Goal: Task Accomplishment & Management: Manage account settings

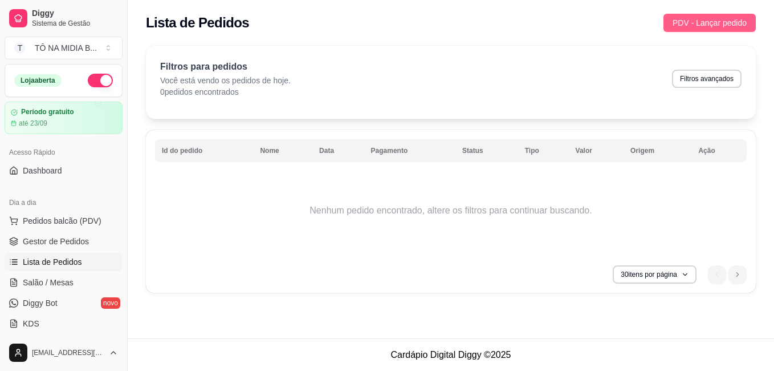
click at [730, 19] on span "PDV - Lançar pedido" at bounding box center [710, 23] width 74 height 13
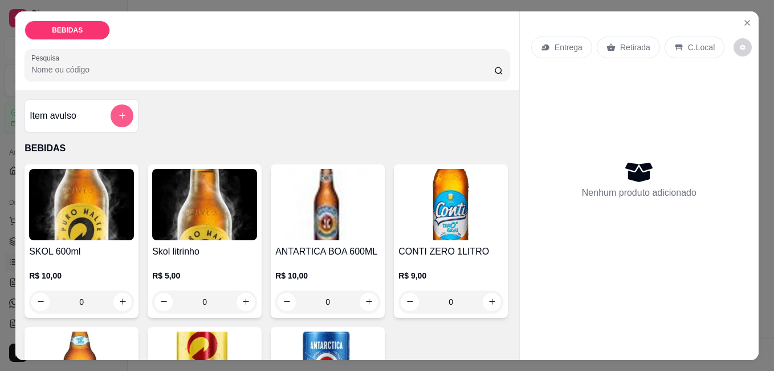
click at [116, 116] on button "add-separate-item" at bounding box center [122, 115] width 23 height 23
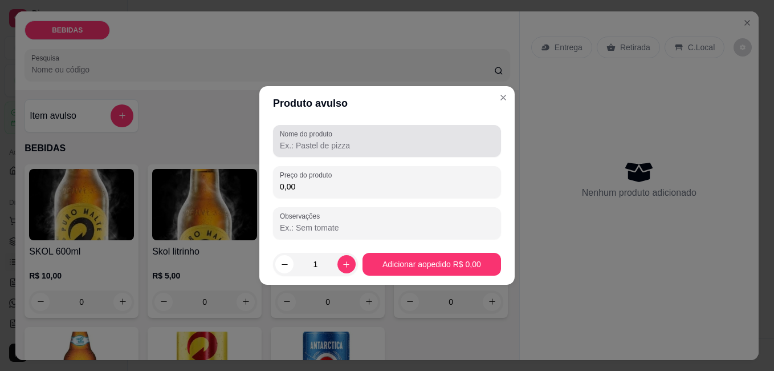
click at [417, 152] on div "Nome do produto" at bounding box center [387, 141] width 228 height 32
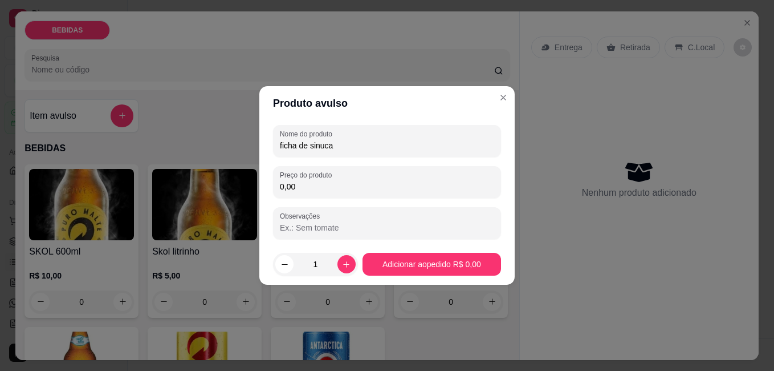
type input "ficha de sinuca"
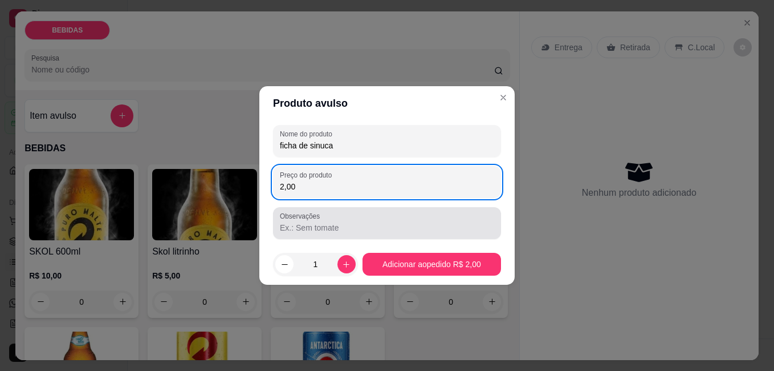
type input "2,00"
click at [299, 234] on div "Observações" at bounding box center [387, 223] width 228 height 32
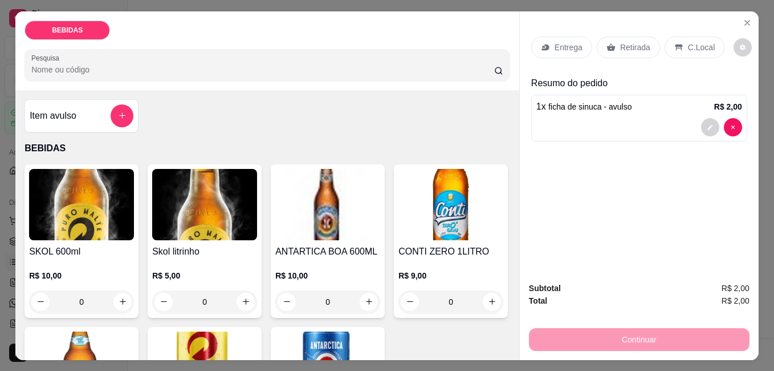
click at [681, 48] on div "C.Local" at bounding box center [695, 47] width 60 height 22
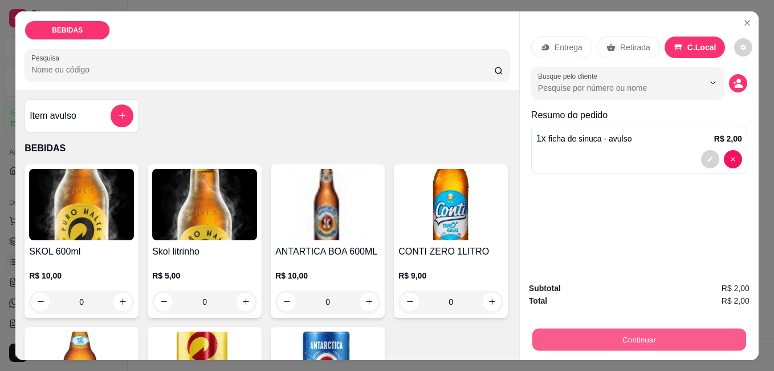
click at [671, 339] on button "Continuar" at bounding box center [639, 339] width 214 height 22
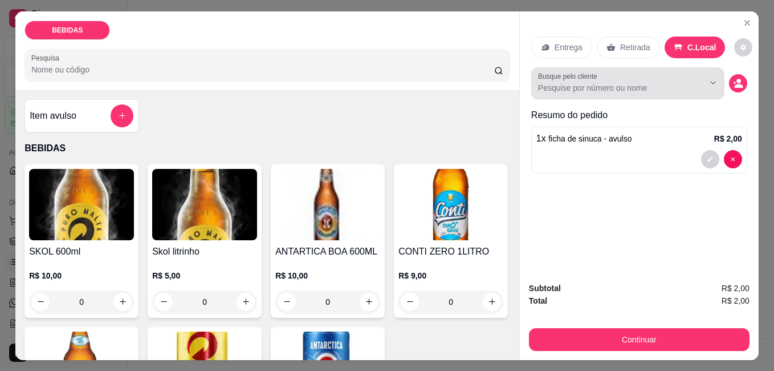
click at [648, 82] on input "Busque pelo cliente" at bounding box center [612, 87] width 148 height 11
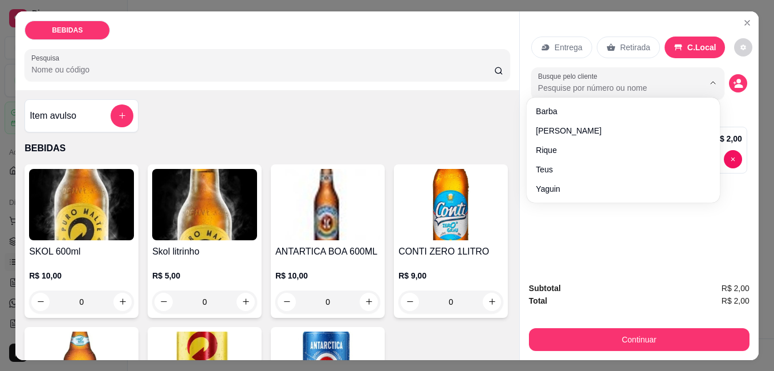
type input "t"
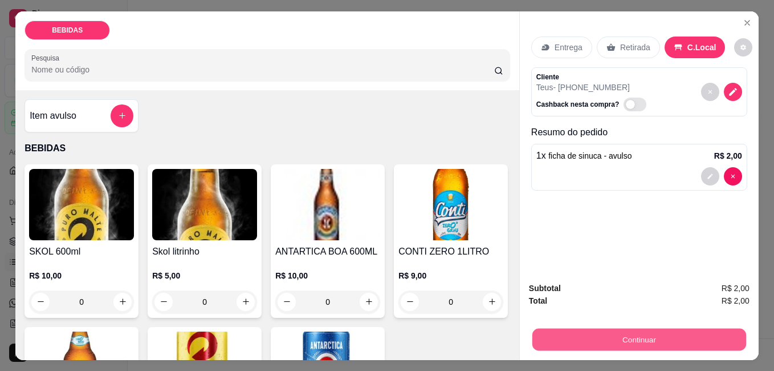
click at [601, 335] on button "Continuar" at bounding box center [639, 339] width 214 height 22
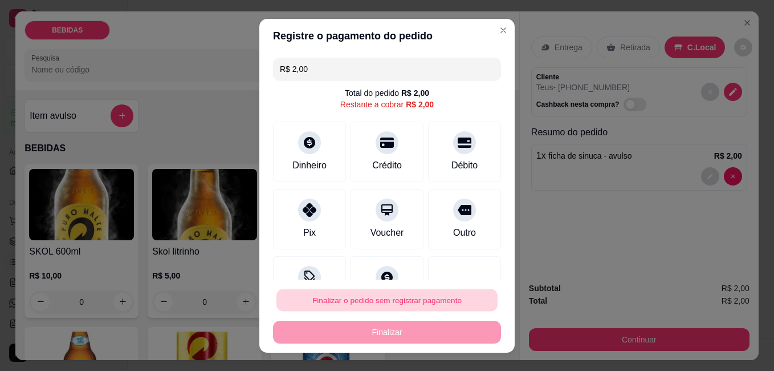
click at [443, 297] on button "Finalizar o pedido sem registrar pagamento" at bounding box center [386, 299] width 221 height 22
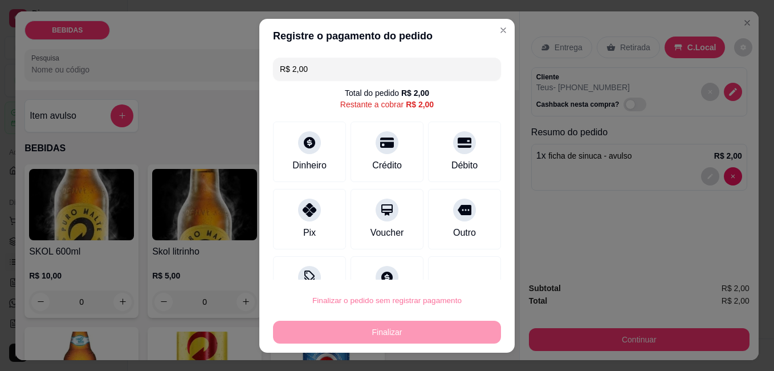
click at [457, 271] on button "Confirmar" at bounding box center [452, 268] width 42 height 18
type input "R$ 0,00"
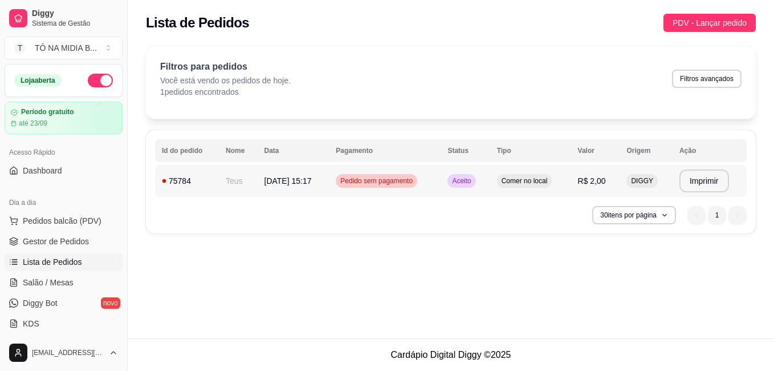
click at [543, 188] on td "Comer no local" at bounding box center [530, 181] width 81 height 32
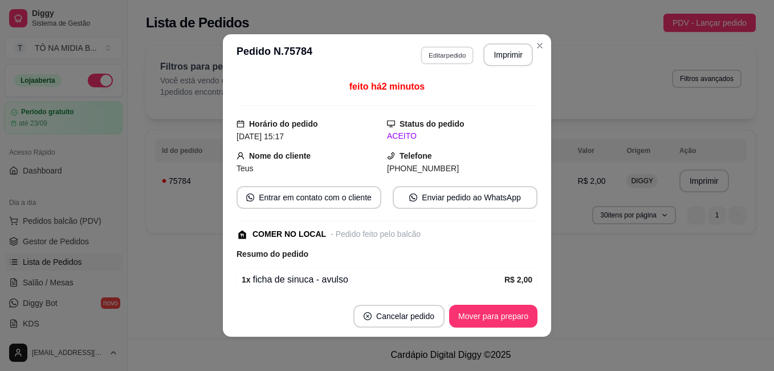
click at [446, 50] on button "Editar pedido" at bounding box center [447, 55] width 53 height 18
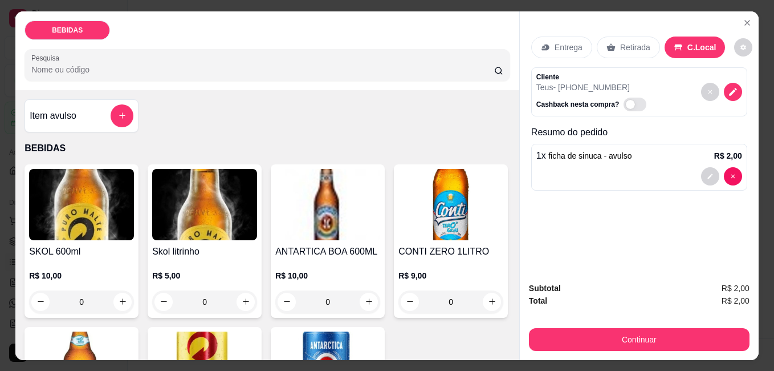
click at [583, 160] on div "1 x ficha de sinuca - avulso R$ 2,00" at bounding box center [639, 167] width 216 height 47
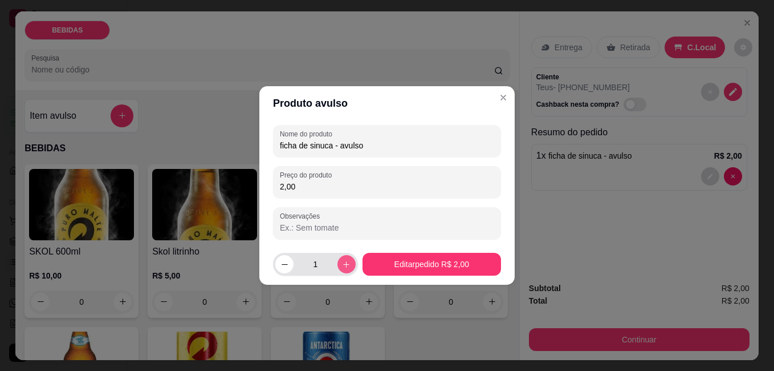
click at [345, 260] on icon "increase-product-quantity" at bounding box center [346, 264] width 9 height 9
type input "2"
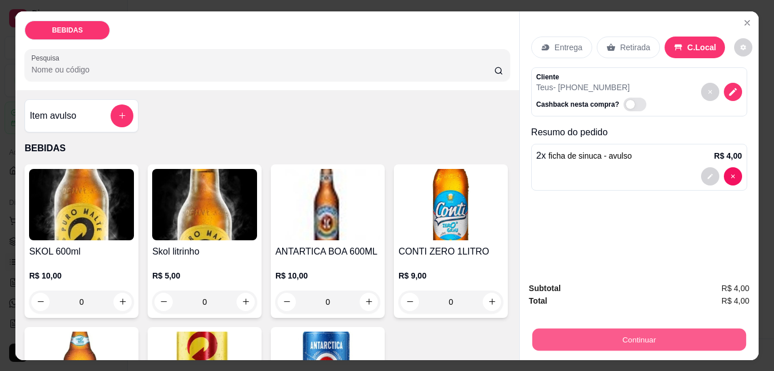
click at [654, 333] on button "Continuar" at bounding box center [639, 339] width 214 height 22
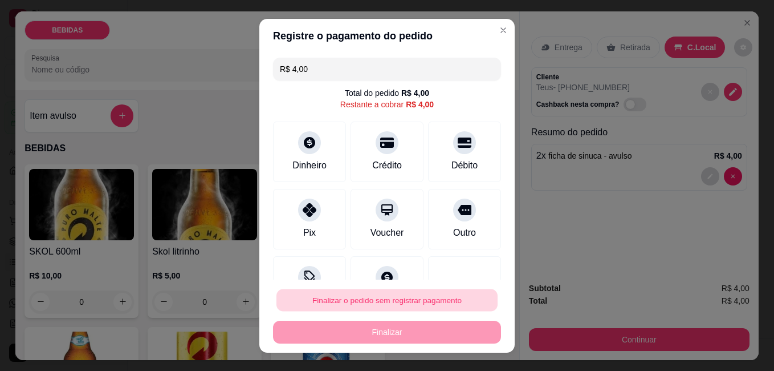
click at [408, 292] on button "Finalizar o pedido sem registrar pagamento" at bounding box center [386, 299] width 221 height 22
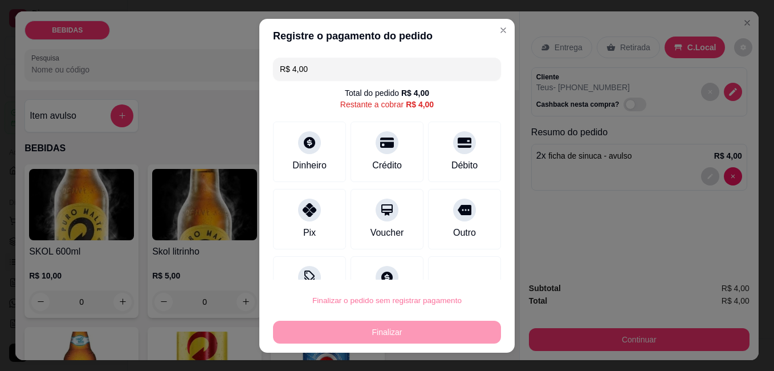
click at [444, 274] on button "Confirmar" at bounding box center [452, 268] width 42 height 18
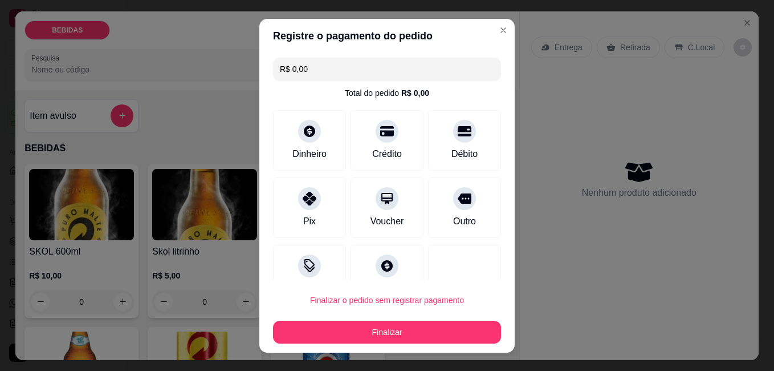
type input "R$ 0,00"
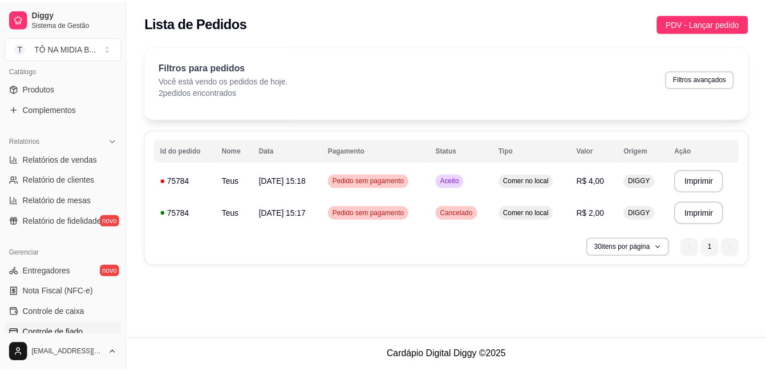
scroll to position [399, 0]
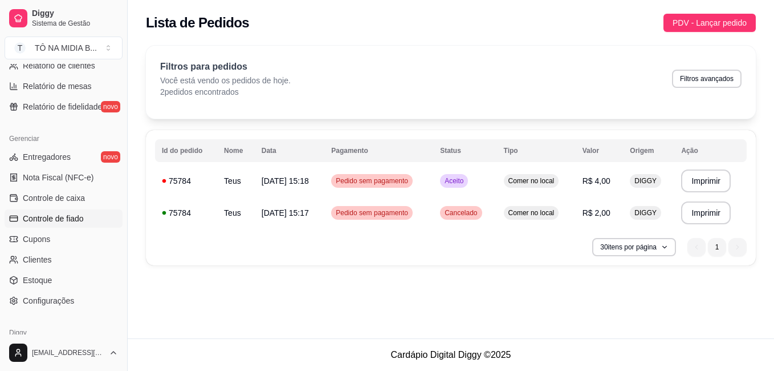
click at [63, 224] on link "Controle de fiado" at bounding box center [64, 218] width 118 height 18
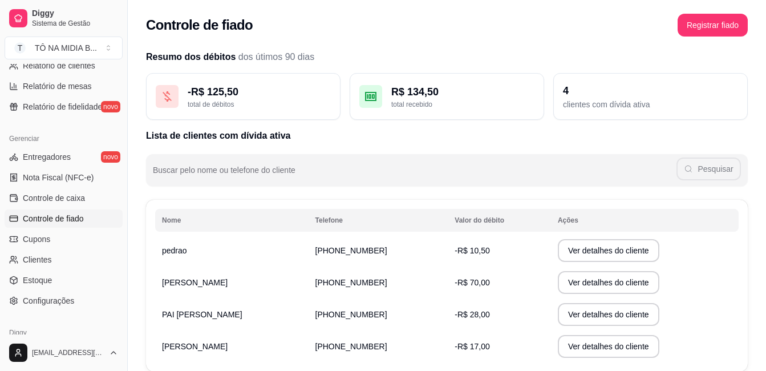
scroll to position [70, 0]
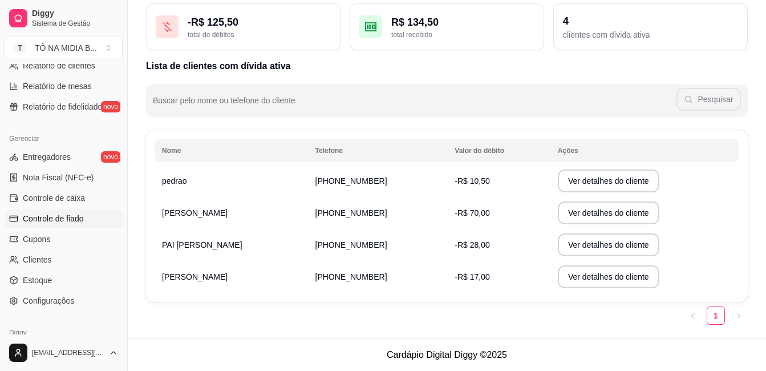
click at [467, 176] on span "-R$ 10,50" at bounding box center [471, 180] width 35 height 9
click at [409, 192] on td "[PHONE_NUMBER]" at bounding box center [378, 181] width 140 height 32
click at [436, 172] on td "[PHONE_NUMBER]" at bounding box center [378, 181] width 140 height 32
click at [583, 184] on button "Ver detalhes do cliente" at bounding box center [607, 180] width 101 height 23
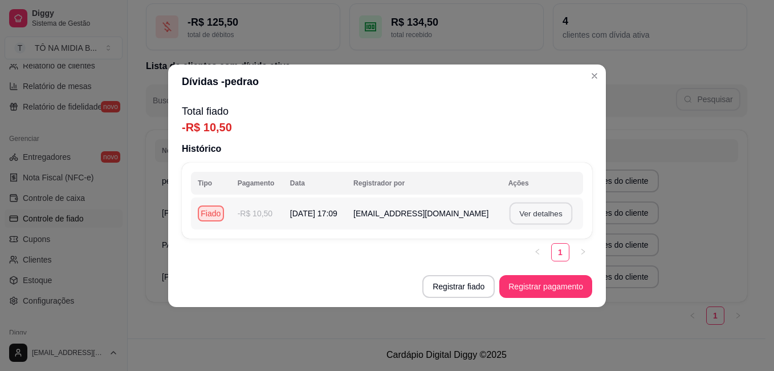
click at [552, 213] on button "Ver detalhes" at bounding box center [540, 213] width 63 height 22
click at [253, 211] on td "-R$ 10,50" at bounding box center [257, 213] width 52 height 32
click at [263, 214] on td "-R$ 10,50" at bounding box center [257, 213] width 52 height 32
click at [461, 280] on button "Registrar fiado" at bounding box center [459, 286] width 70 height 22
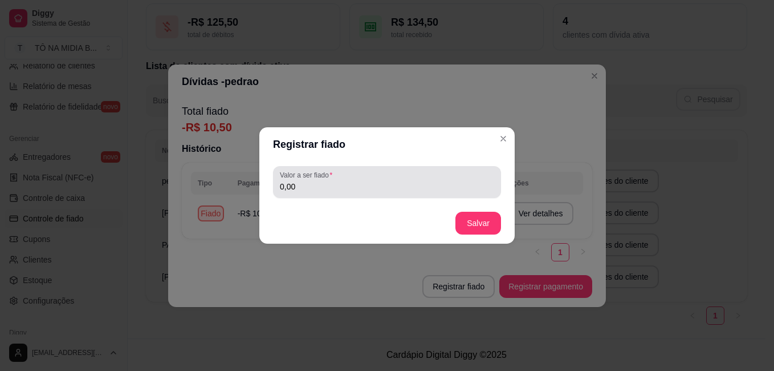
click at [357, 193] on div "Valor a ser fiado 0,00" at bounding box center [387, 182] width 228 height 32
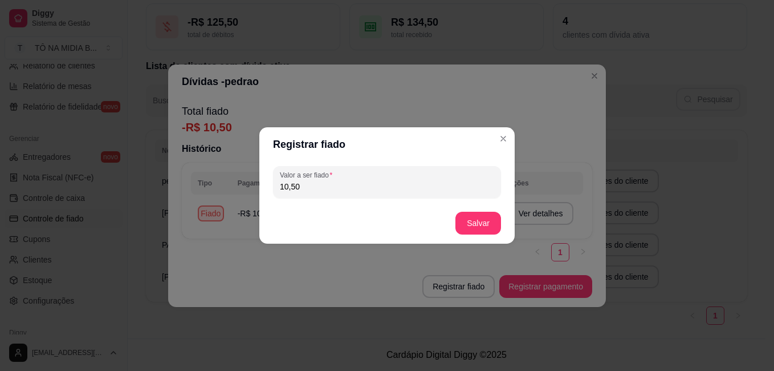
type input "10,50"
click at [470, 219] on button "Salvar" at bounding box center [478, 223] width 44 height 22
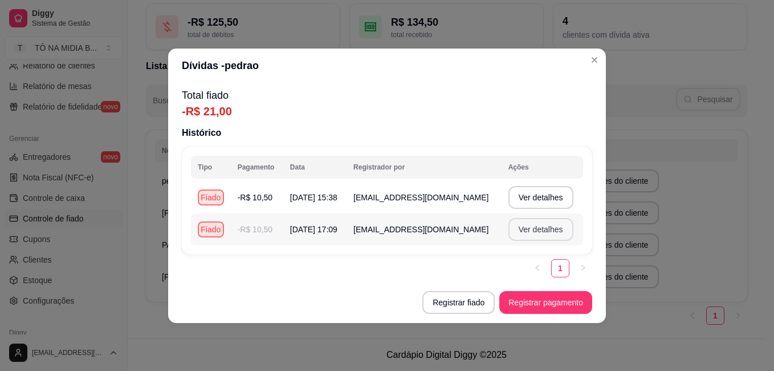
click at [546, 231] on button "Ver detalhes" at bounding box center [540, 229] width 65 height 23
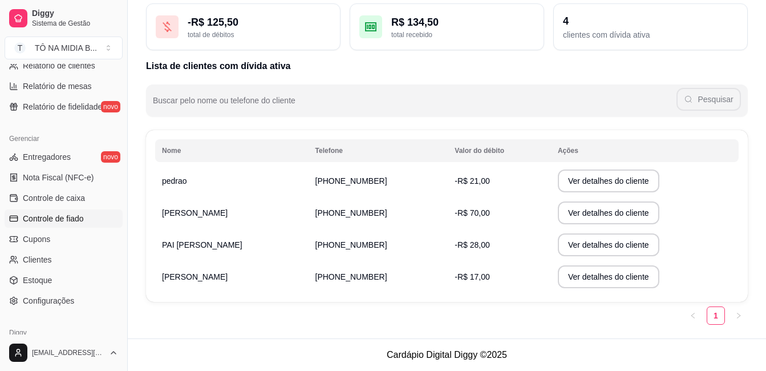
scroll to position [0, 0]
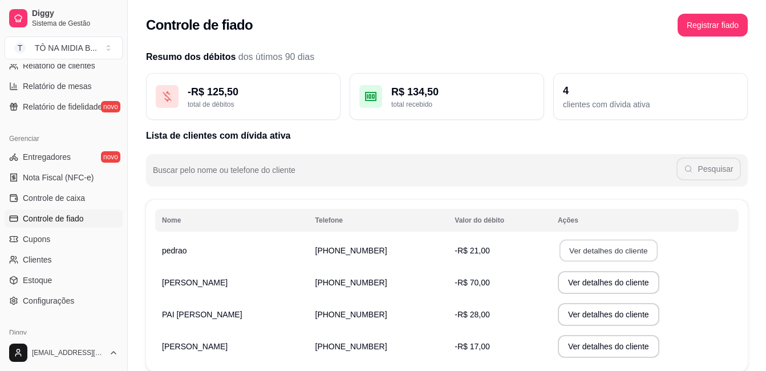
click at [561, 249] on button "Ver detalhes do cliente" at bounding box center [608, 250] width 98 height 22
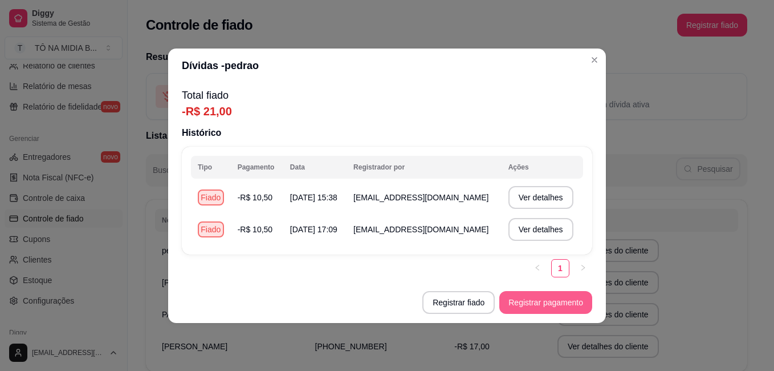
click at [518, 296] on button "Registrar pagamento" at bounding box center [545, 302] width 93 height 23
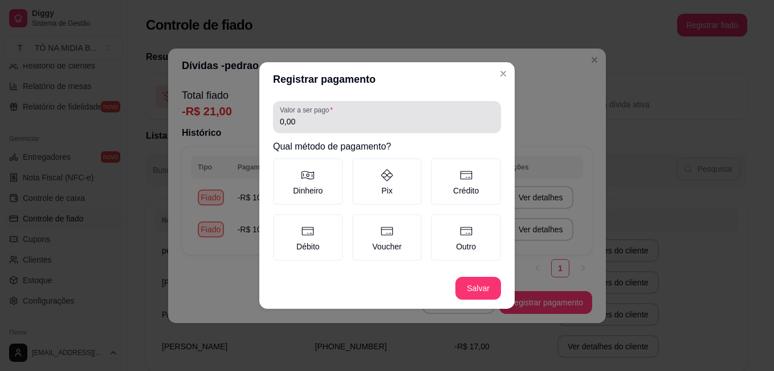
click at [343, 117] on input "0,00" at bounding box center [387, 121] width 214 height 11
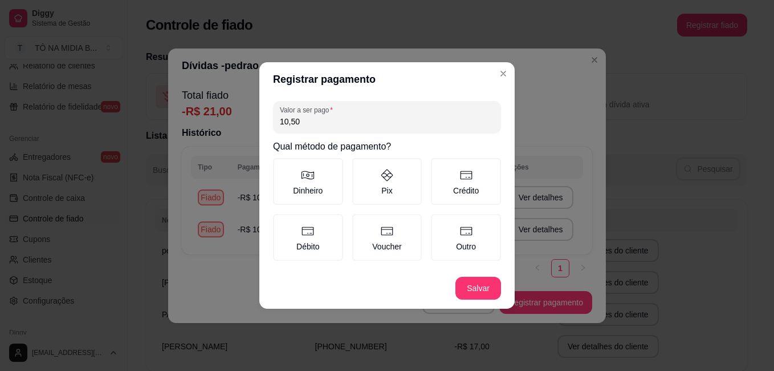
click at [320, 125] on input "10,50" at bounding box center [387, 121] width 214 height 11
type input "11,00"
click at [477, 285] on button "Salvar" at bounding box center [478, 287] width 46 height 23
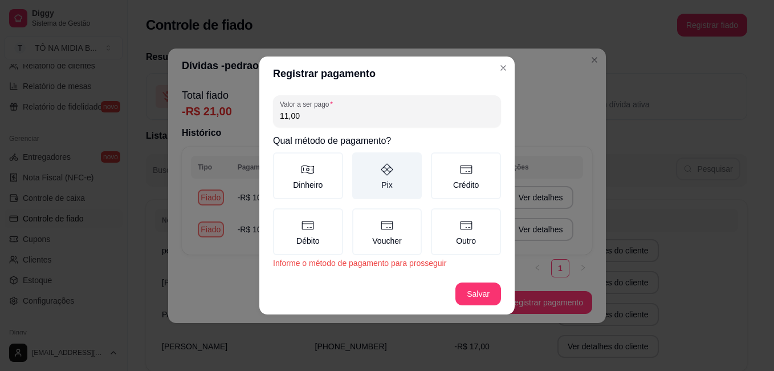
click at [385, 184] on label "Pix" at bounding box center [387, 175] width 70 height 47
click at [361, 161] on button "Pix" at bounding box center [356, 156] width 9 height 9
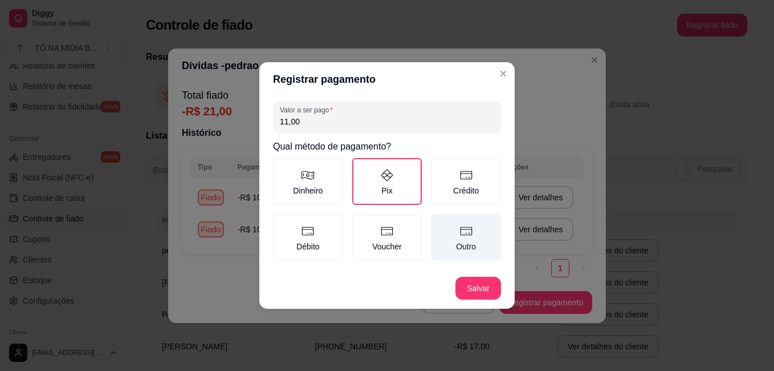
click at [474, 246] on label "Outro" at bounding box center [466, 237] width 70 height 47
click at [439, 222] on button "Outro" at bounding box center [434, 217] width 9 height 9
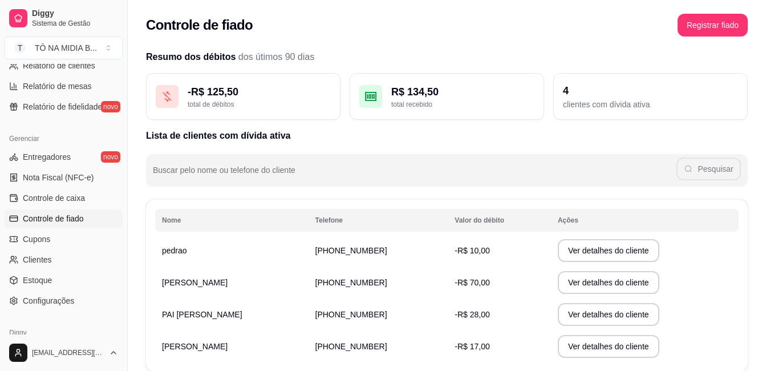
click at [515, 50] on div "Resumo dos débitos dos útimos 90 dias - R$ 125,50 total de débitos R$ 134,50 to…" at bounding box center [447, 225] width 638 height 364
